Goal: Find specific page/section: Find specific page/section

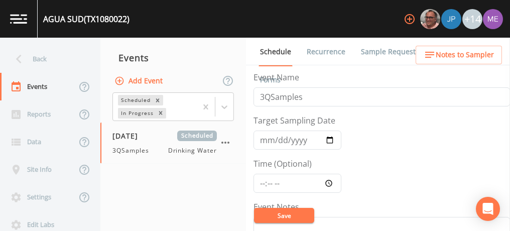
scroll to position [235, 0]
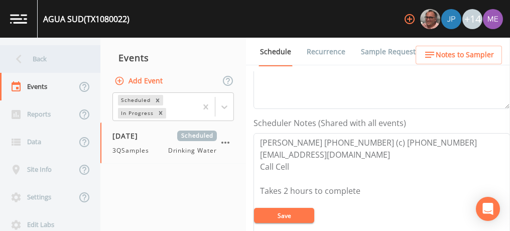
click at [39, 57] on div "Back" at bounding box center [45, 59] width 90 height 28
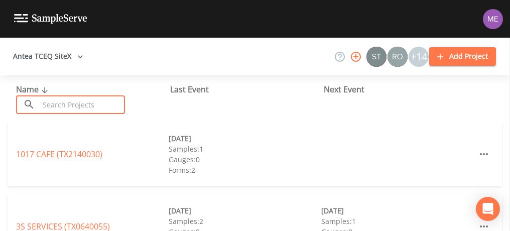
click at [62, 105] on input "text" at bounding box center [82, 104] width 86 height 19
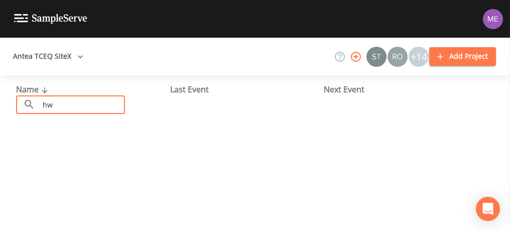
type input "h"
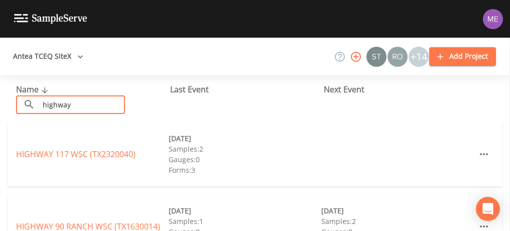
scroll to position [37, 0]
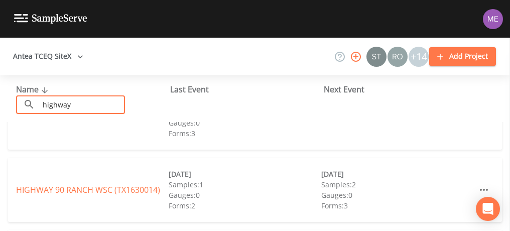
type input "highway"
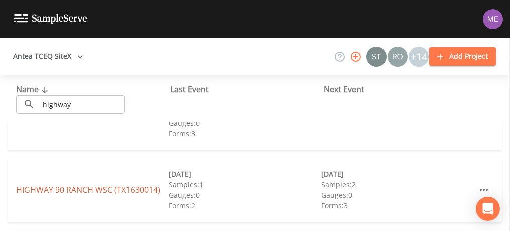
click at [86, 186] on link "HIGHWAY 90 RANCH WSC (TX1630014)" at bounding box center [88, 189] width 144 height 11
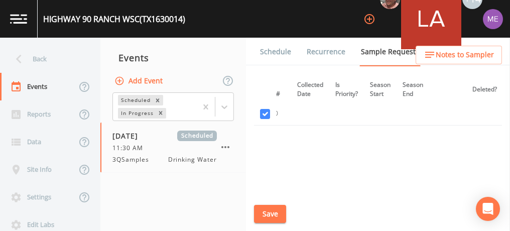
scroll to position [542, 254]
